Goal: Communication & Community: Participate in discussion

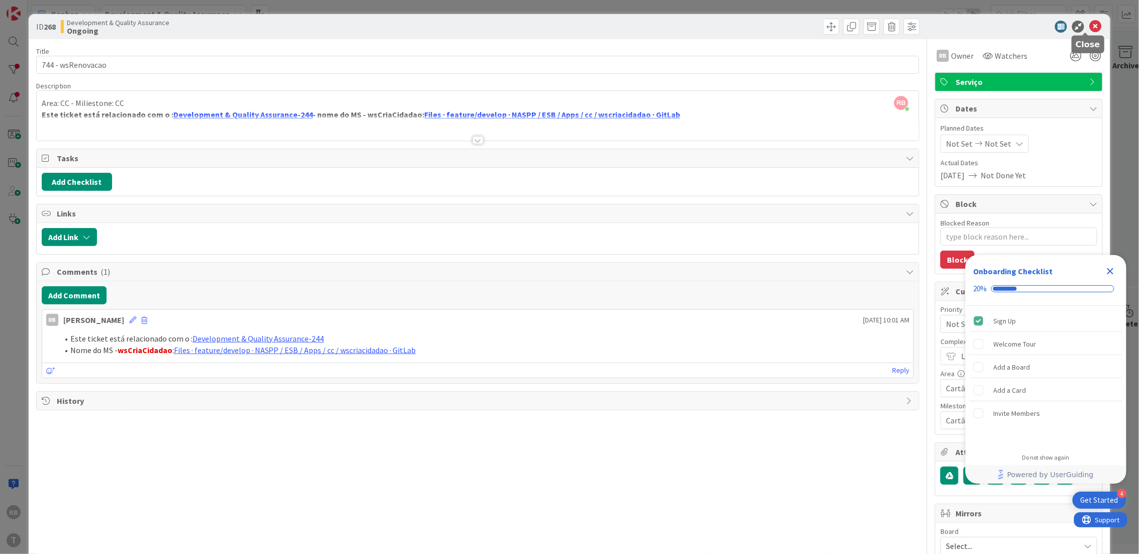
click at [1089, 25] on icon at bounding box center [1095, 27] width 12 height 12
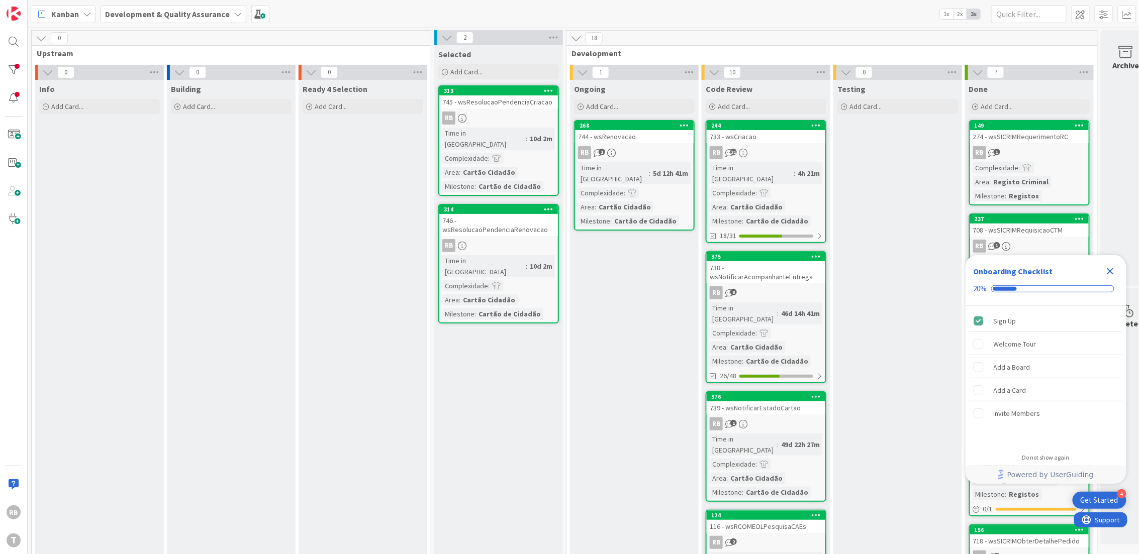
click at [617, 133] on div "744 - wsRenovacao" at bounding box center [634, 136] width 119 height 13
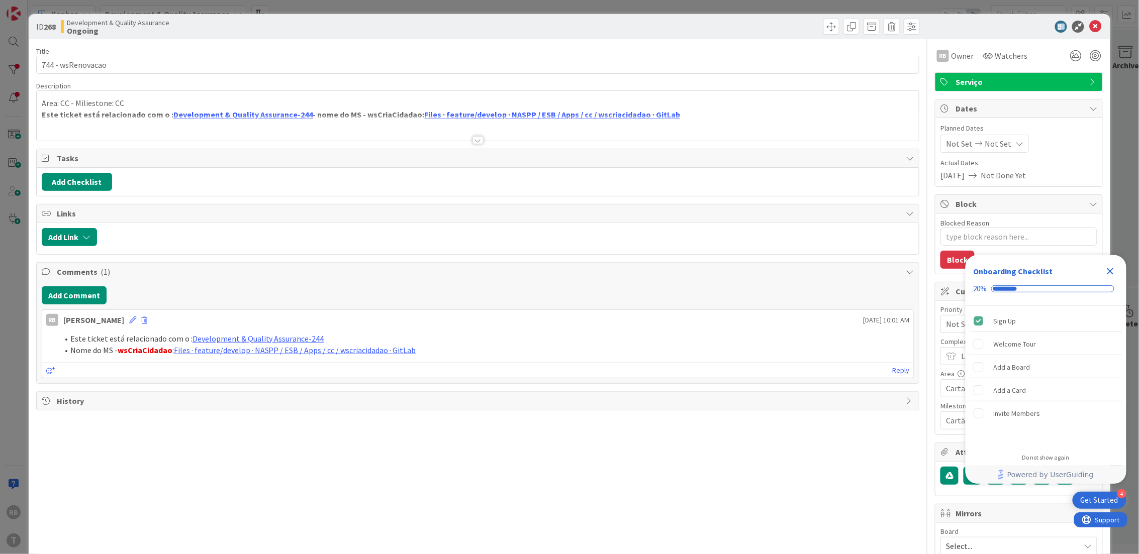
type textarea "x"
click at [77, 296] on button "Add Comment" at bounding box center [74, 295] width 65 height 18
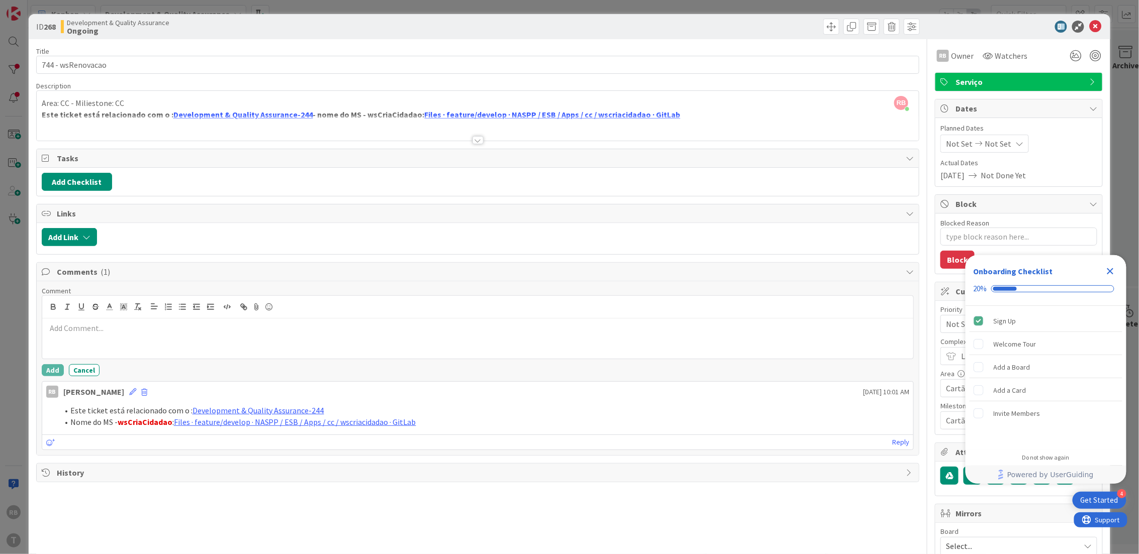
click at [83, 339] on div at bounding box center [477, 339] width 871 height 40
click at [206, 322] on div at bounding box center [477, 339] width 871 height 40
click at [52, 365] on div "Comment feat: acoplar a renovação de cidadão no MS Add Cancel" at bounding box center [478, 331] width 872 height 90
click at [52, 371] on button "Add" at bounding box center [53, 370] width 22 height 12
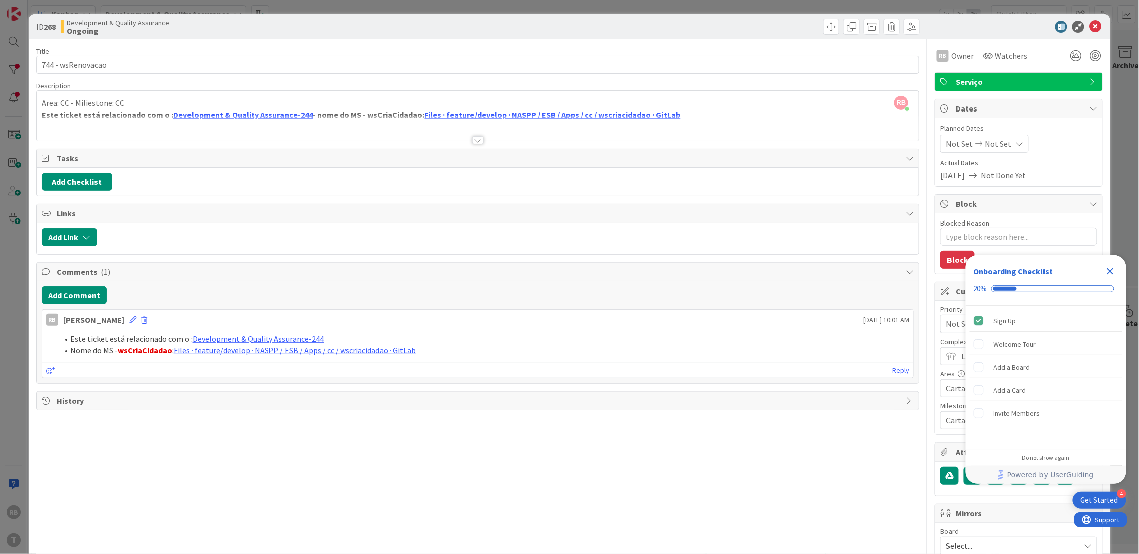
type textarea "x"
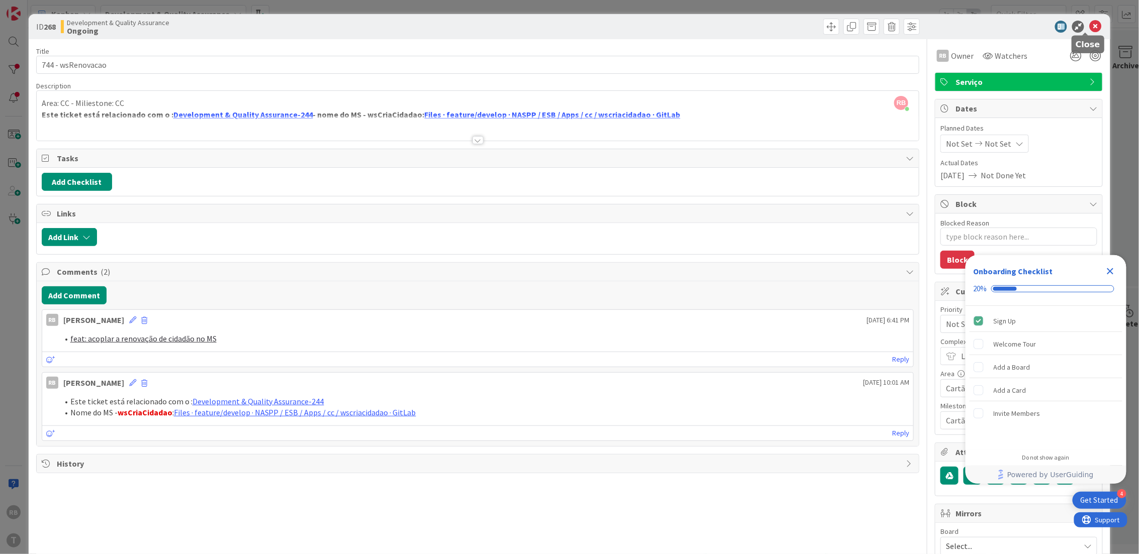
click at [1089, 26] on icon at bounding box center [1095, 27] width 12 height 12
